Goal: Information Seeking & Learning: Understand process/instructions

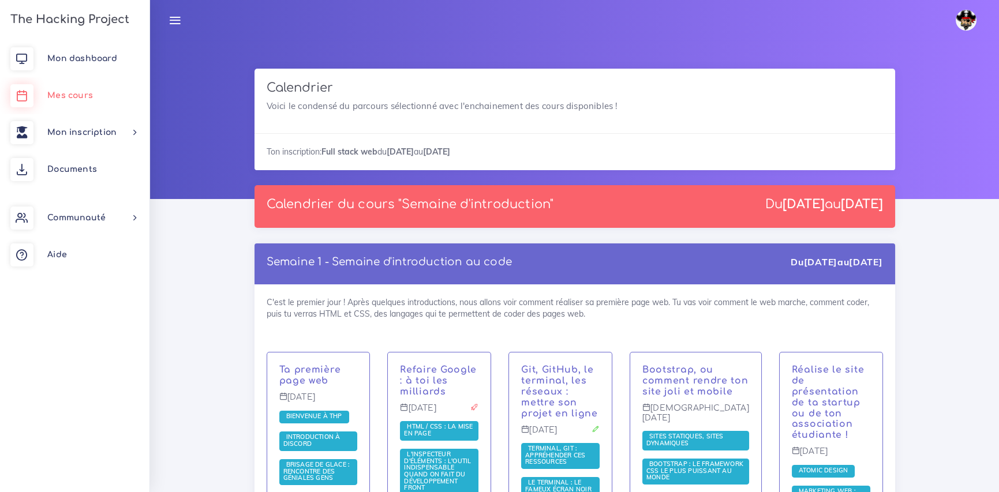
click at [72, 93] on span "Mes cours" at bounding box center [70, 95] width 46 height 9
click at [63, 95] on span "Mes cours" at bounding box center [70, 95] width 46 height 9
click at [355, 204] on p "Calendrier du cours "Semaine d'introduction"" at bounding box center [410, 204] width 287 height 14
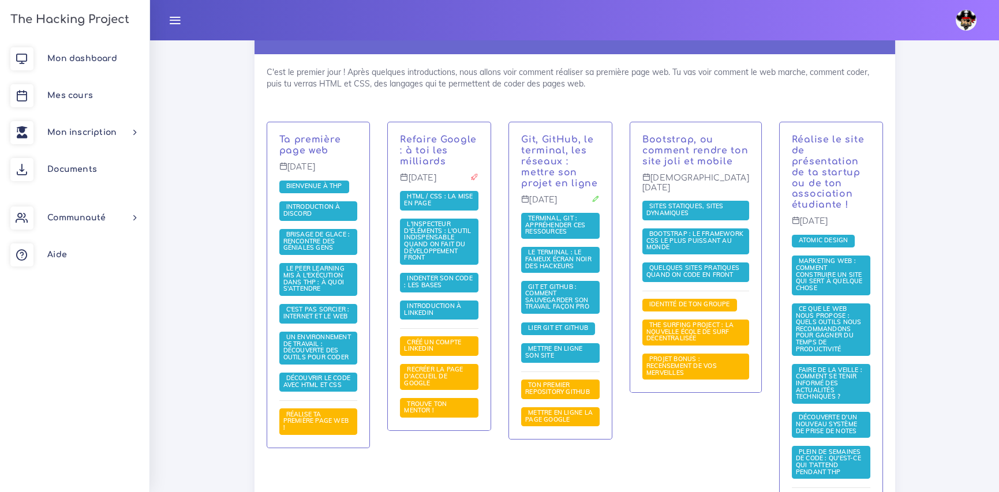
scroll to position [289, 0]
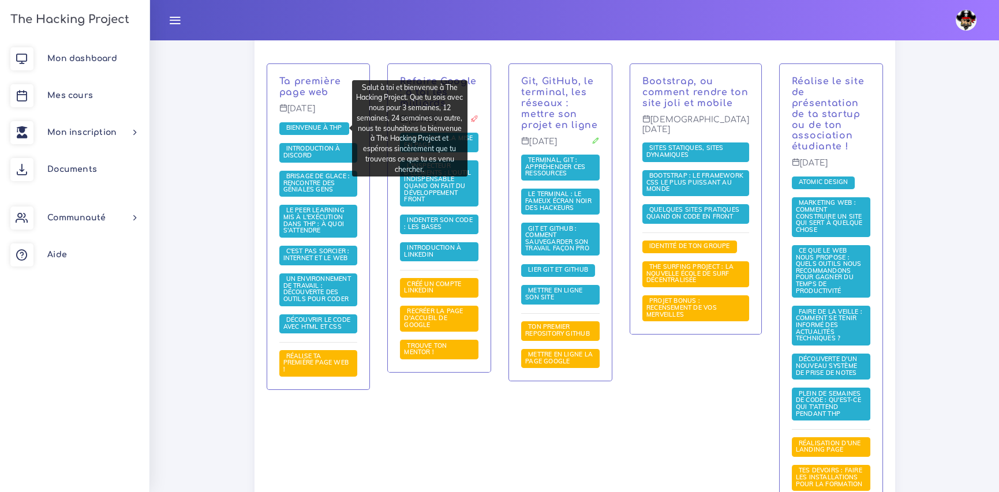
click at [318, 129] on span "Bienvenue à THP" at bounding box center [314, 128] width 62 height 8
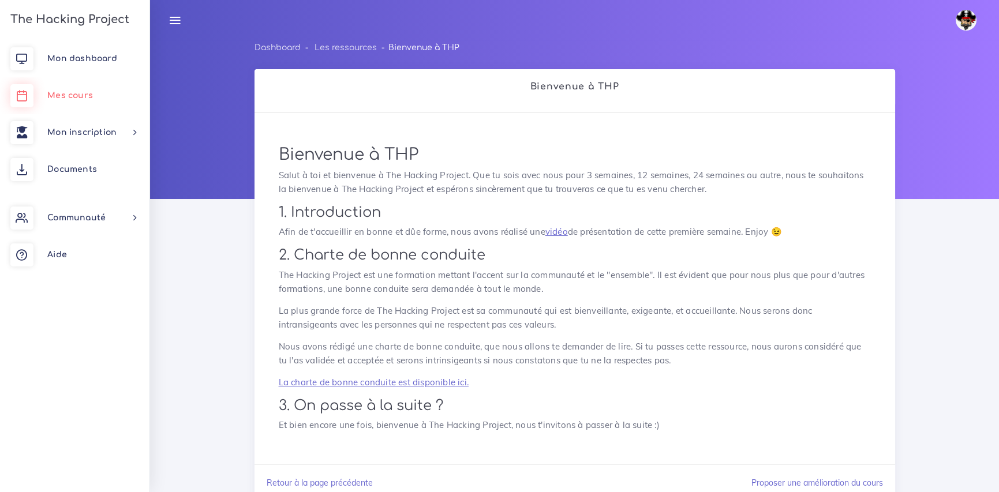
click at [74, 93] on span "Mes cours" at bounding box center [70, 95] width 46 height 9
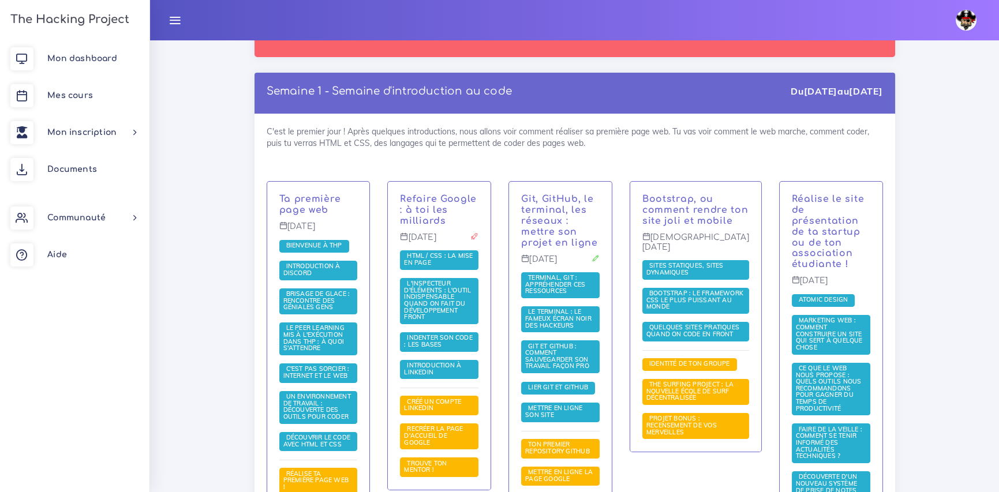
scroll to position [173, 0]
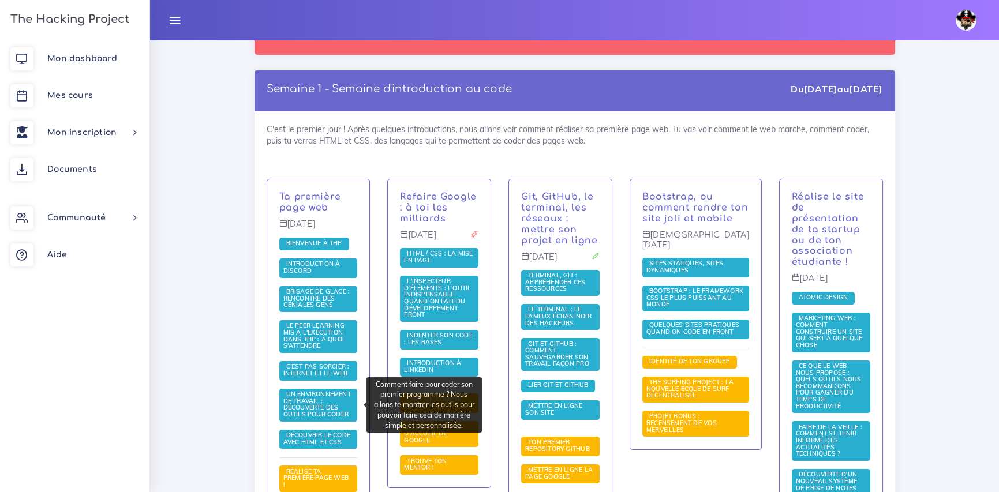
click at [314, 406] on span "Un environnement de travail : découverte des outils pour coder" at bounding box center [317, 404] width 69 height 28
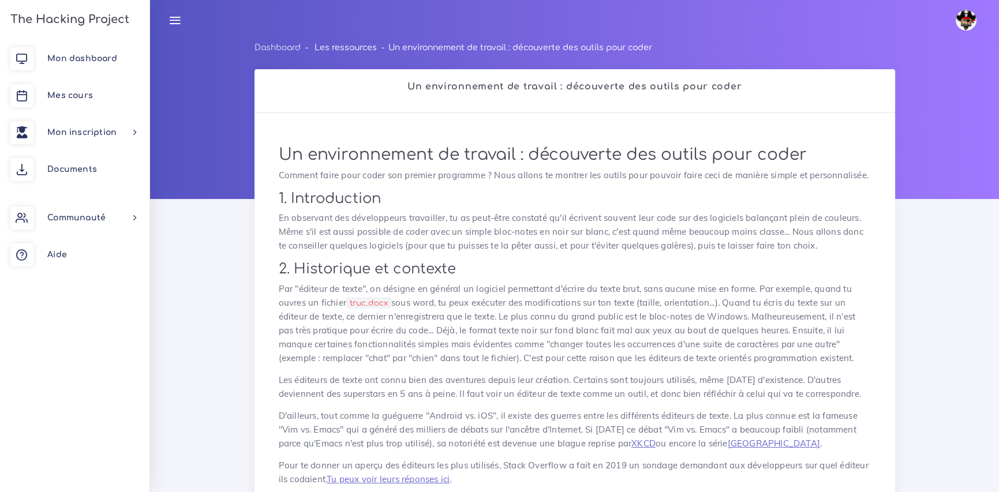
click at [346, 48] on link "Les ressources" at bounding box center [346, 47] width 62 height 9
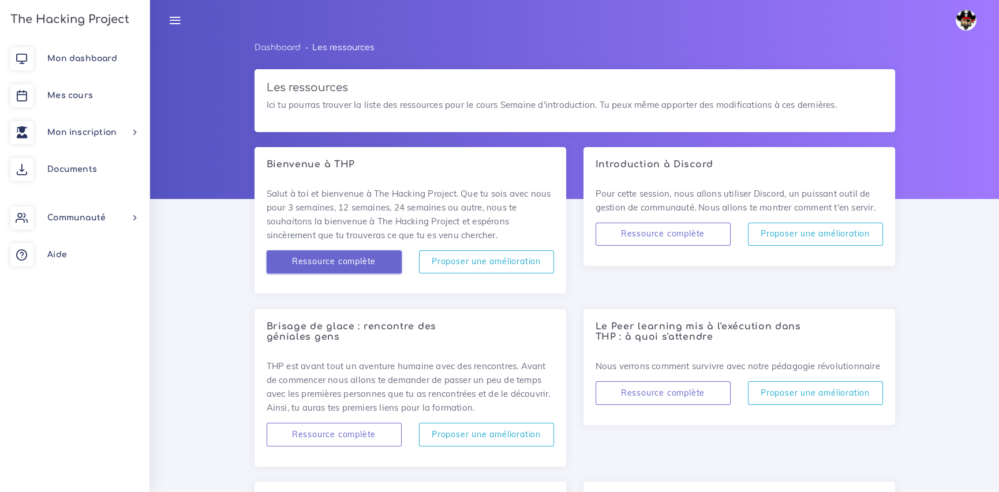
click at [314, 261] on input "Ressource complète" at bounding box center [334, 263] width 135 height 24
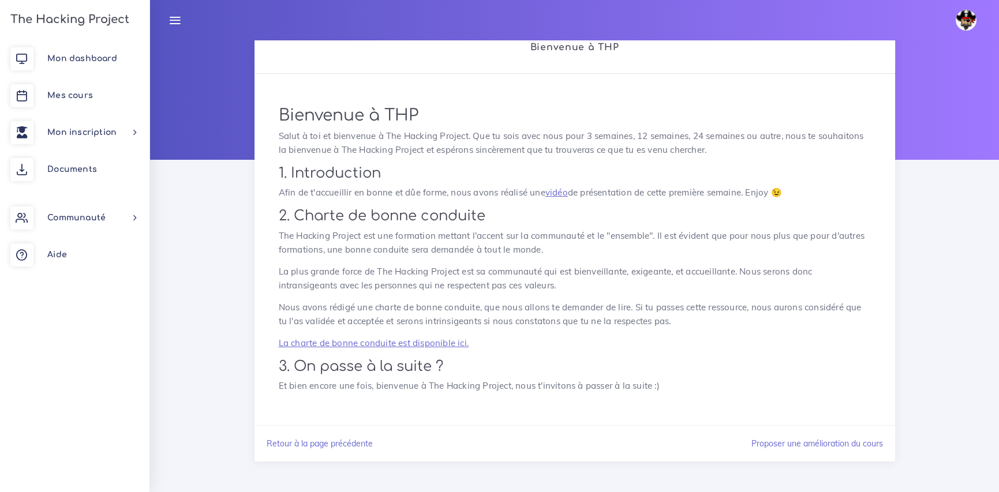
scroll to position [41, 0]
click at [329, 442] on link "Retour à la page précédente" at bounding box center [320, 442] width 106 height 10
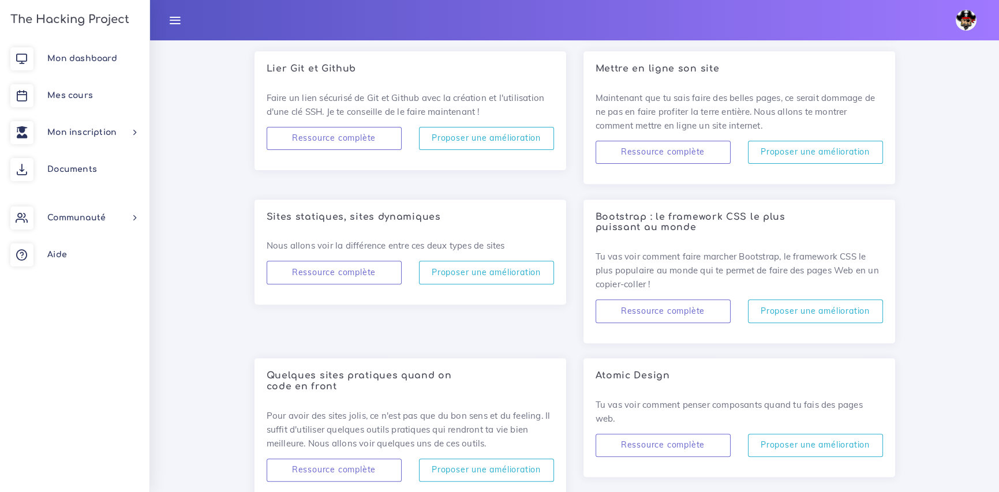
scroll to position [1212, 0]
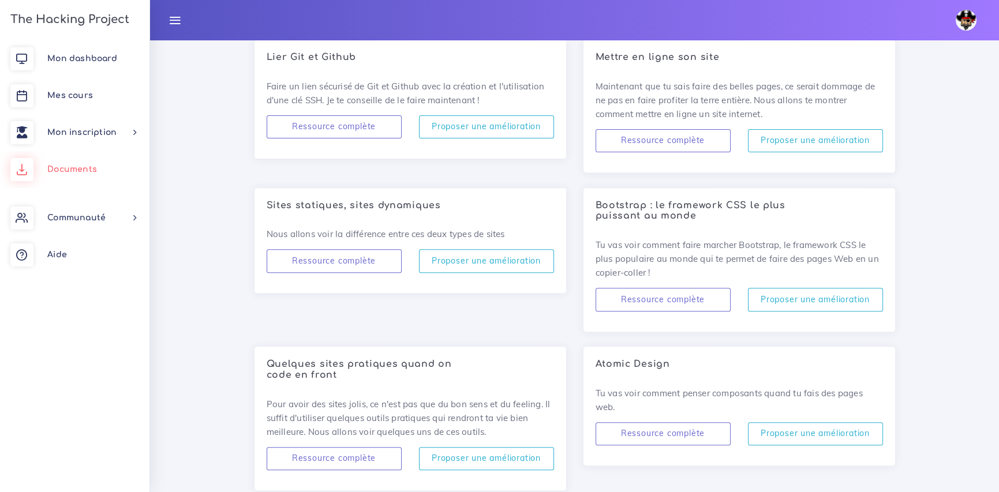
click at [46, 167] on link "Documents" at bounding box center [75, 169] width 150 height 37
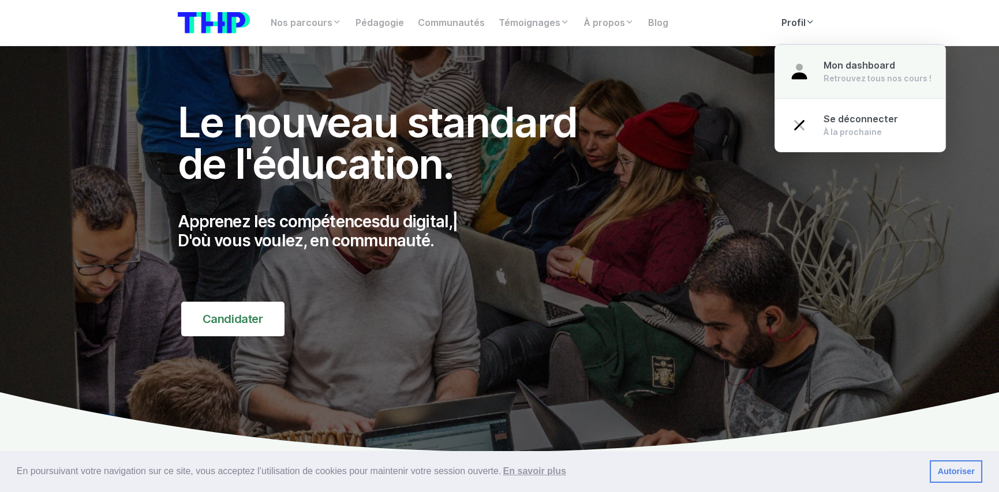
click at [830, 63] on span "Mon dashboard" at bounding box center [860, 65] width 72 height 11
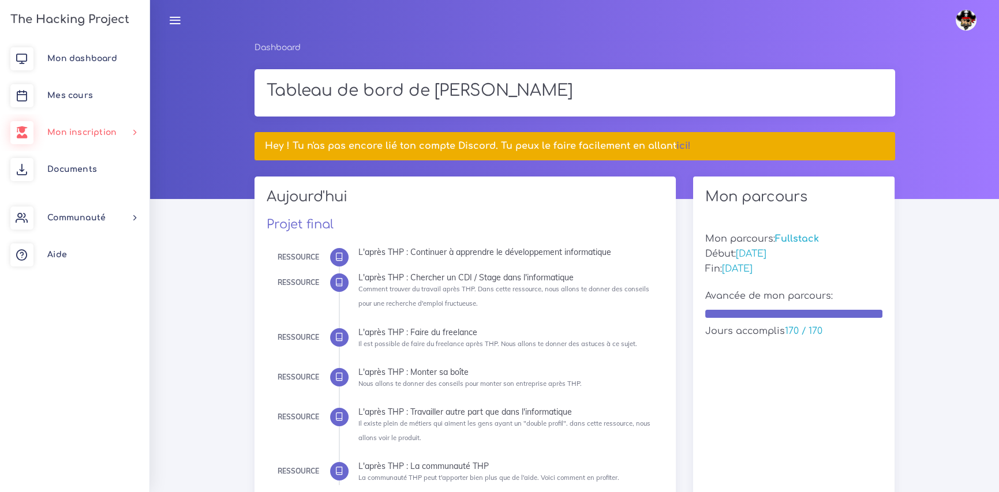
click at [82, 135] on span "Mon inscription" at bounding box center [81, 132] width 69 height 9
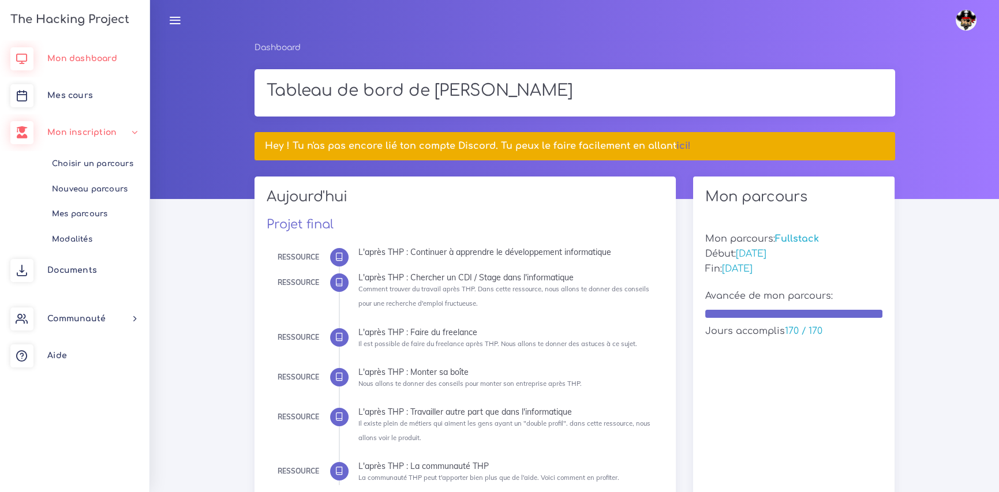
click at [85, 62] on span "Mon dashboard" at bounding box center [82, 58] width 70 height 9
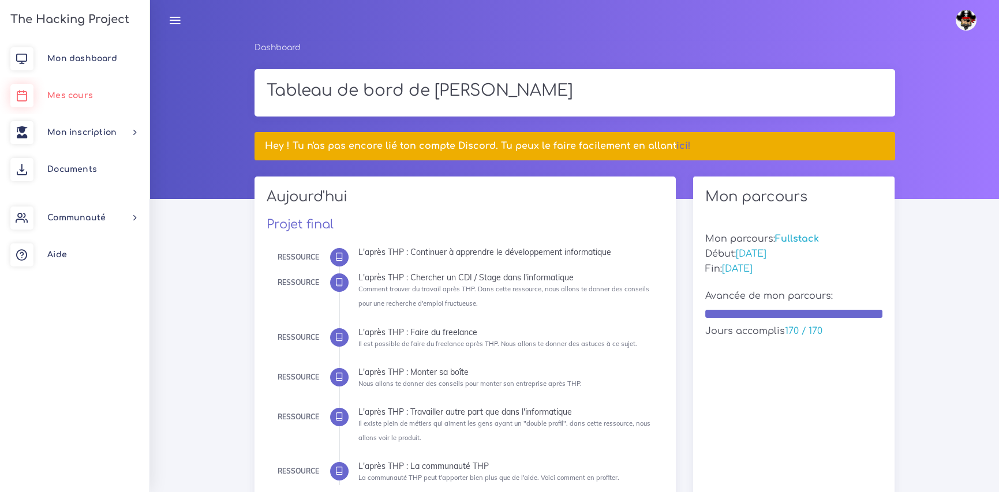
click at [77, 96] on span "Mes cours" at bounding box center [70, 95] width 46 height 9
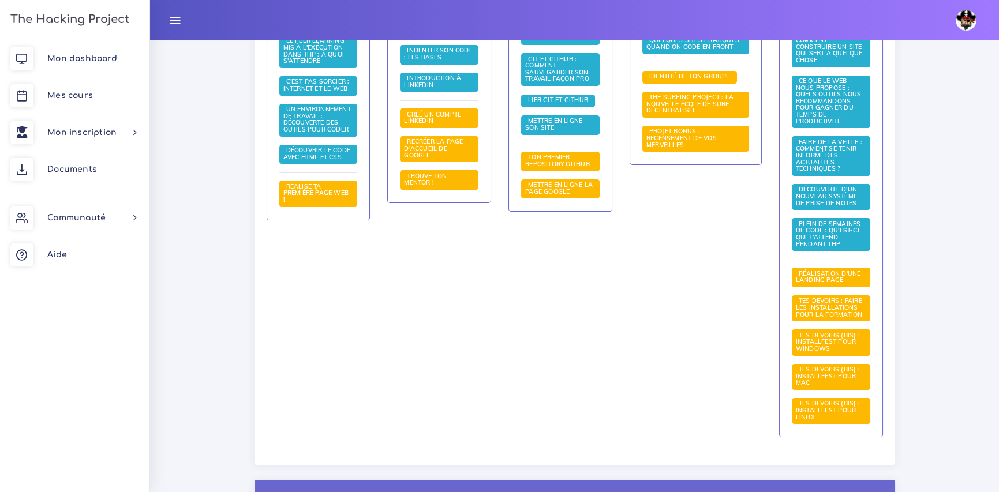
scroll to position [462, 0]
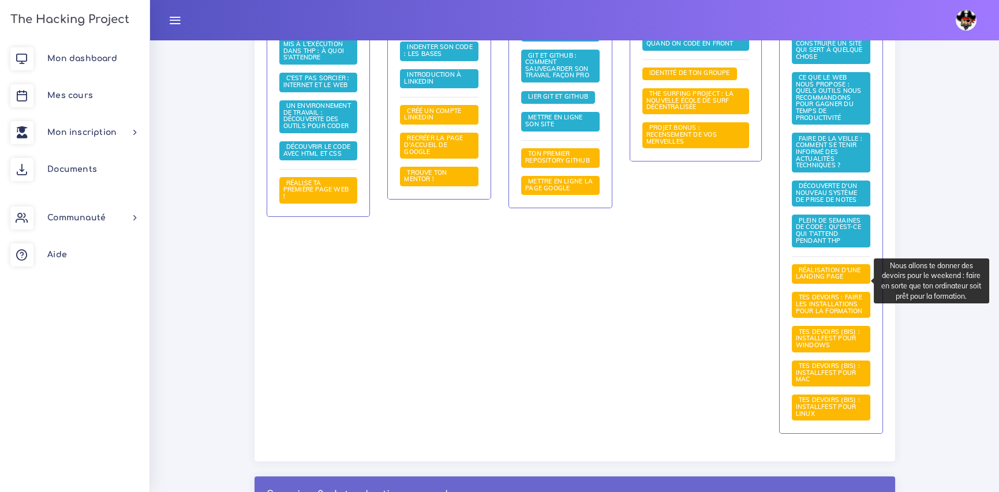
click at [824, 293] on span "Tes devoirs : faire les installations pour la formation" at bounding box center [831, 303] width 70 height 21
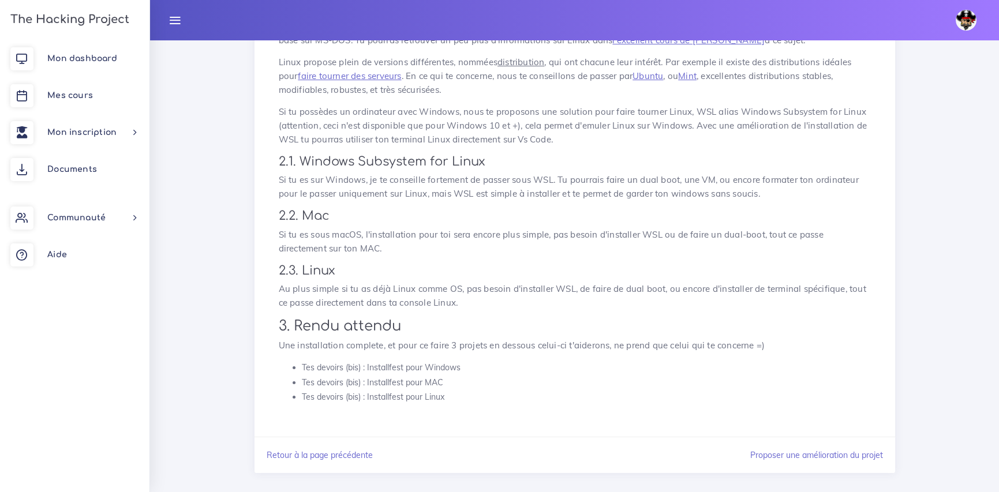
scroll to position [399, 0]
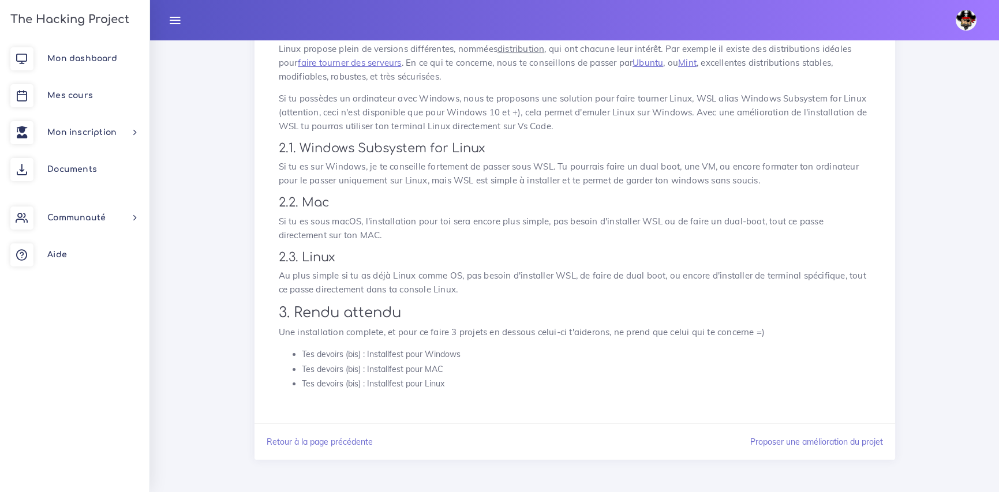
click at [427, 353] on li "Tes devoirs (bis) : Installfest pour Windows" at bounding box center [586, 355] width 569 height 14
click at [350, 438] on link "Retour à la page précédente" at bounding box center [320, 442] width 106 height 10
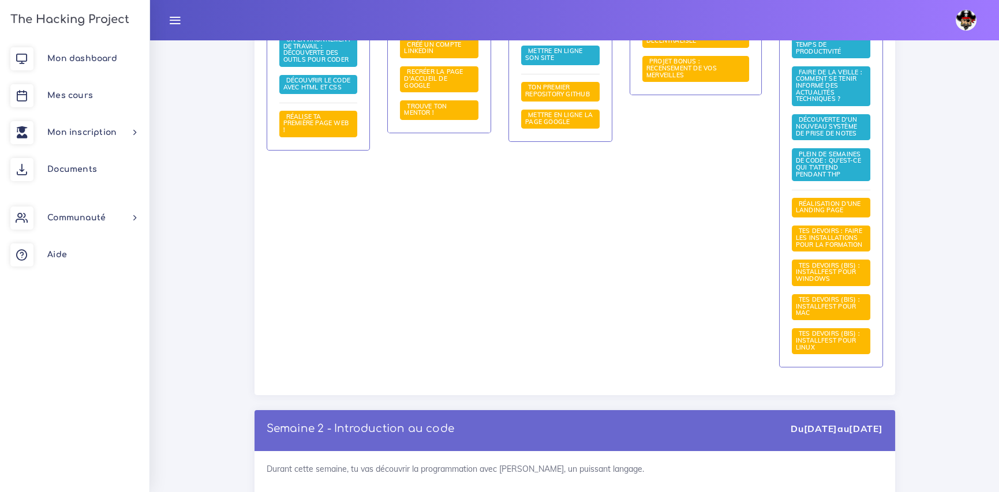
scroll to position [520, 0]
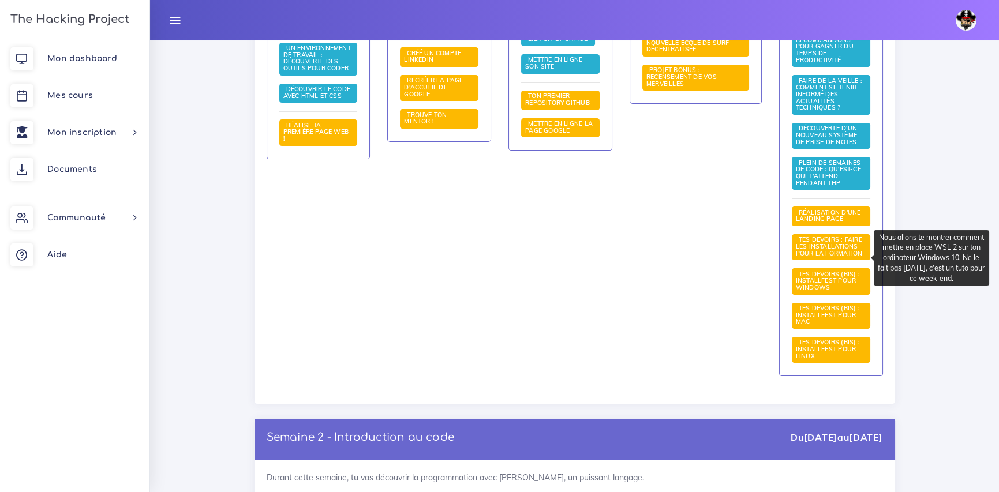
click at [838, 270] on span "Tes devoirs (bis) : Installfest pour Windows" at bounding box center [828, 280] width 64 height 21
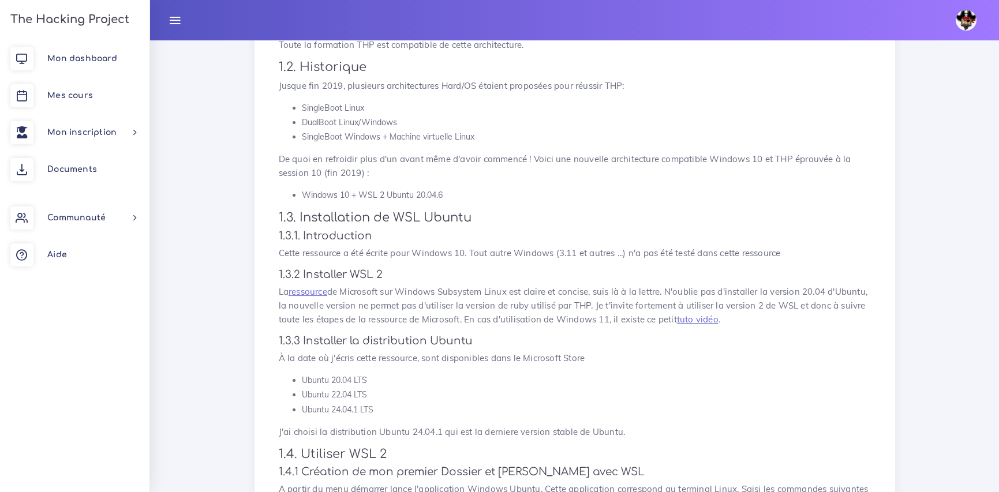
scroll to position [404, 0]
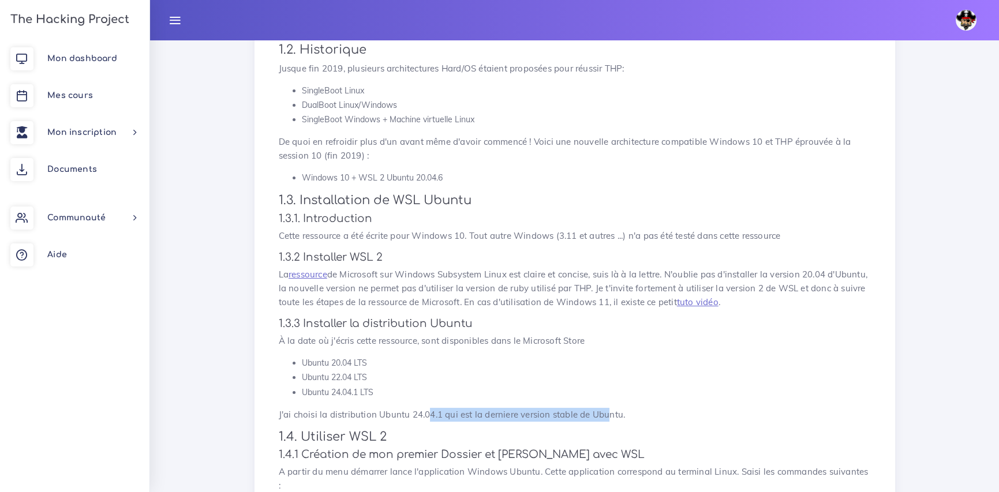
drag, startPoint x: 610, startPoint y: 431, endPoint x: 427, endPoint y: 420, distance: 183.3
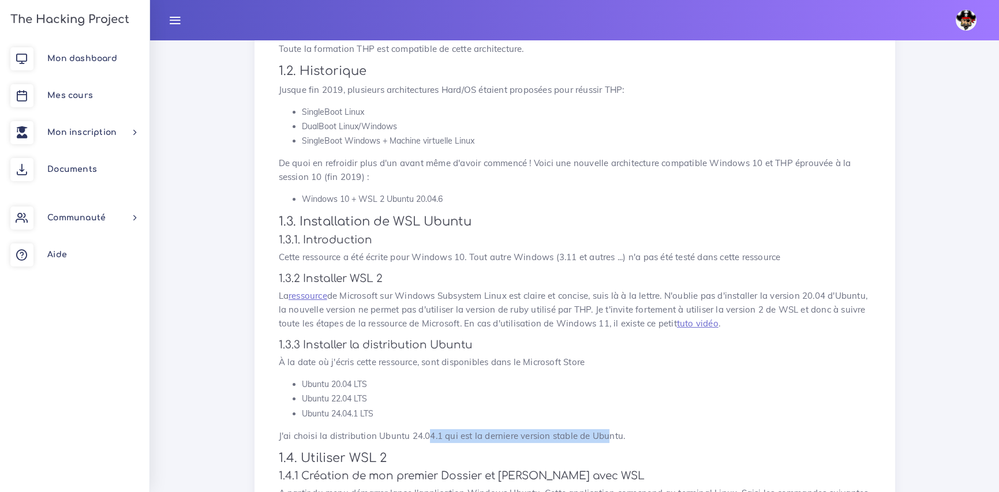
scroll to position [387, 0]
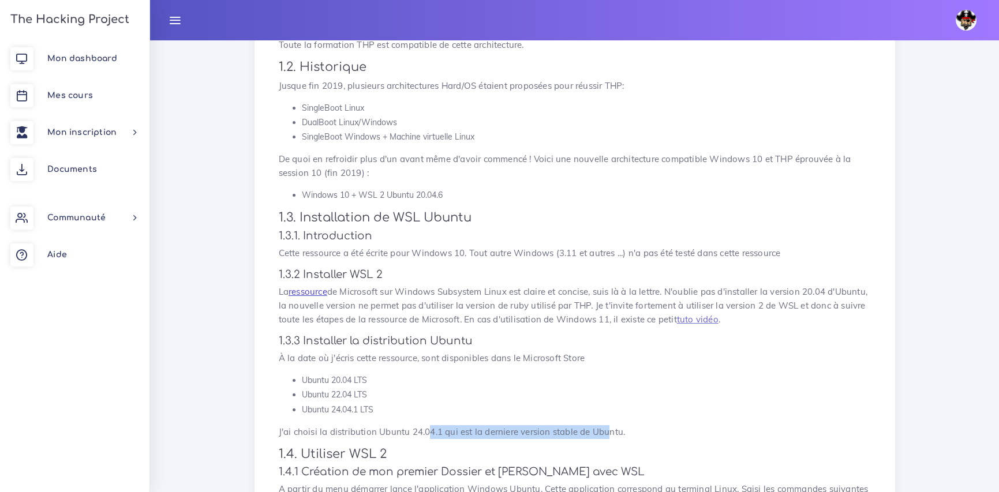
click at [299, 297] on link "ressource" at bounding box center [308, 291] width 39 height 11
